Goal: Find specific page/section: Find specific page/section

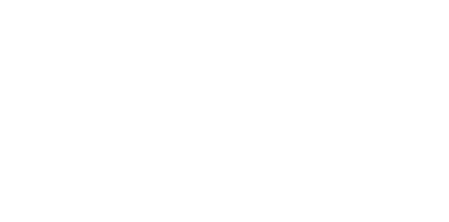
drag, startPoint x: 289, startPoint y: 10, endPoint x: 294, endPoint y: 78, distance: 67.6
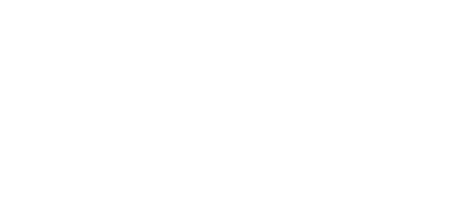
scroll to position [342, 0]
